Goal: Use online tool/utility: Utilize a website feature to perform a specific function

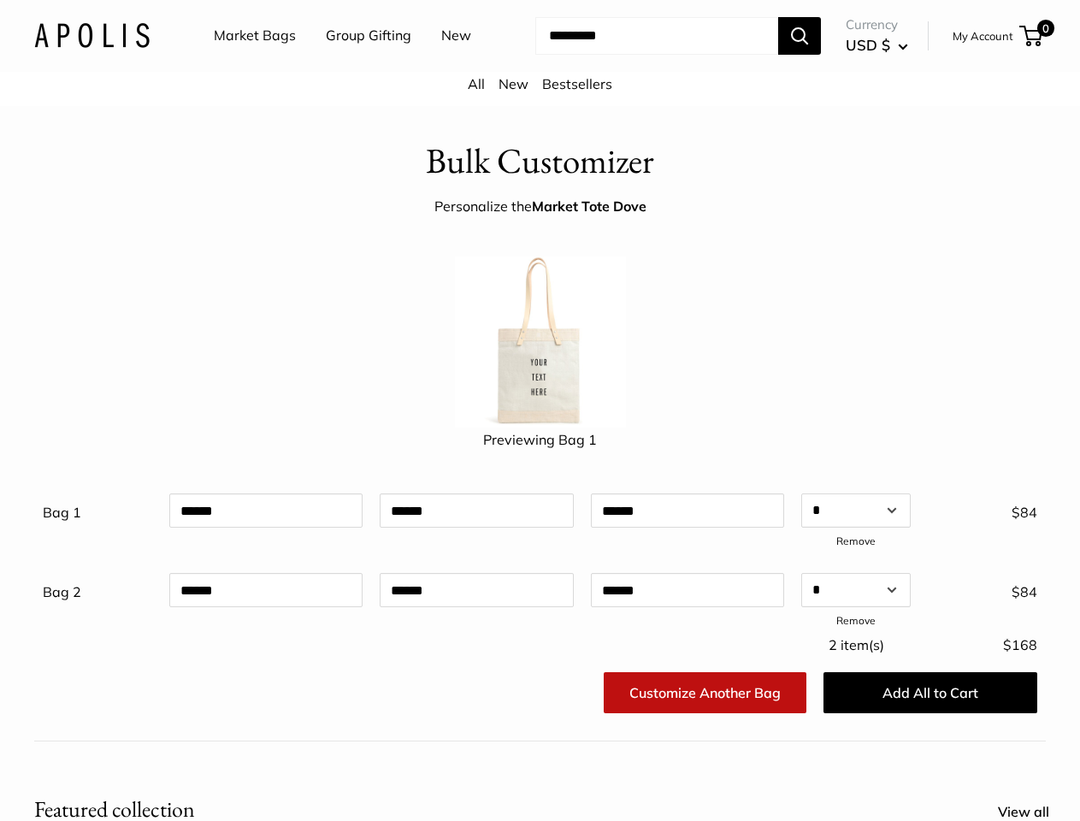
click at [540, 411] on img at bounding box center [540, 342] width 171 height 171
click at [540, 55] on input "Search..." at bounding box center [656, 36] width 243 height 38
click at [353, 63] on ul "Market Bags Group Gifting New" at bounding box center [357, 36] width 287 height 55
click at [642, 55] on input "Search..." at bounding box center [656, 36] width 243 height 38
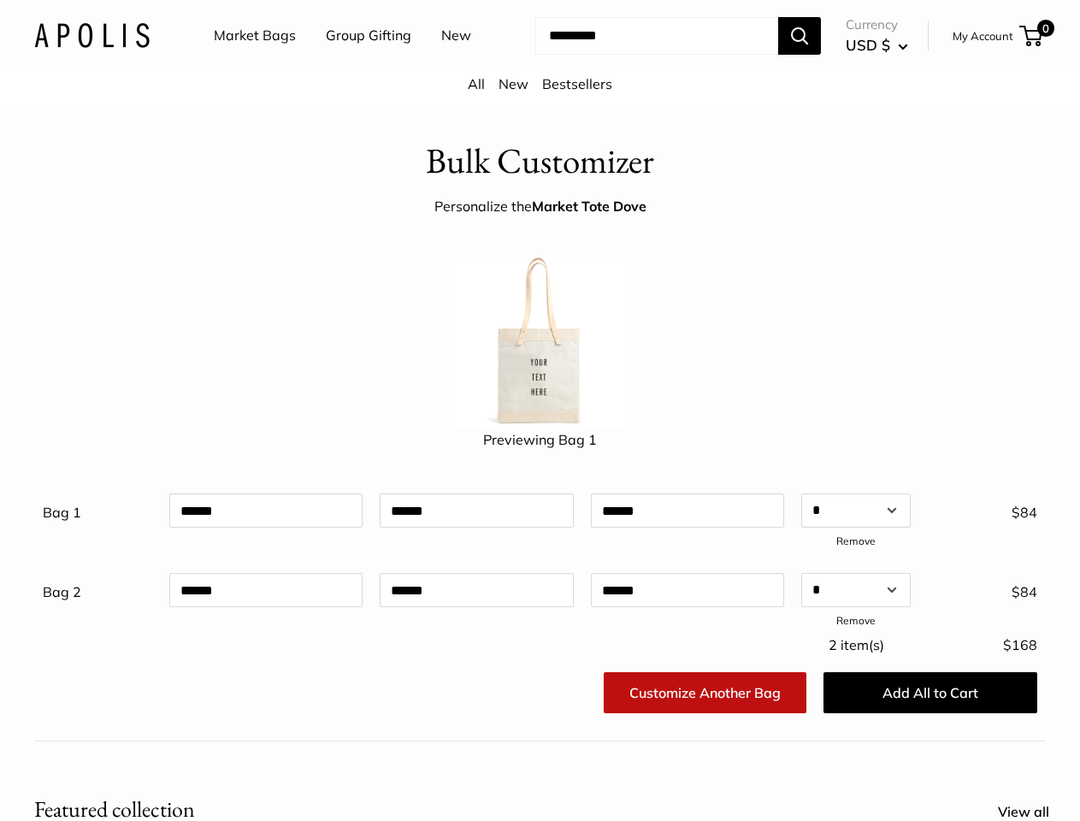
click at [540, 580] on div "Bag 1 Qty * * * * * * * * * ** ** ** ** ** ** ** ** ** ** ** ** ** ** ** ** ** …" at bounding box center [540, 560] width 995 height 146
click at [856, 547] on link "Remove" at bounding box center [856, 541] width 39 height 13
